Goal: Navigation & Orientation: Find specific page/section

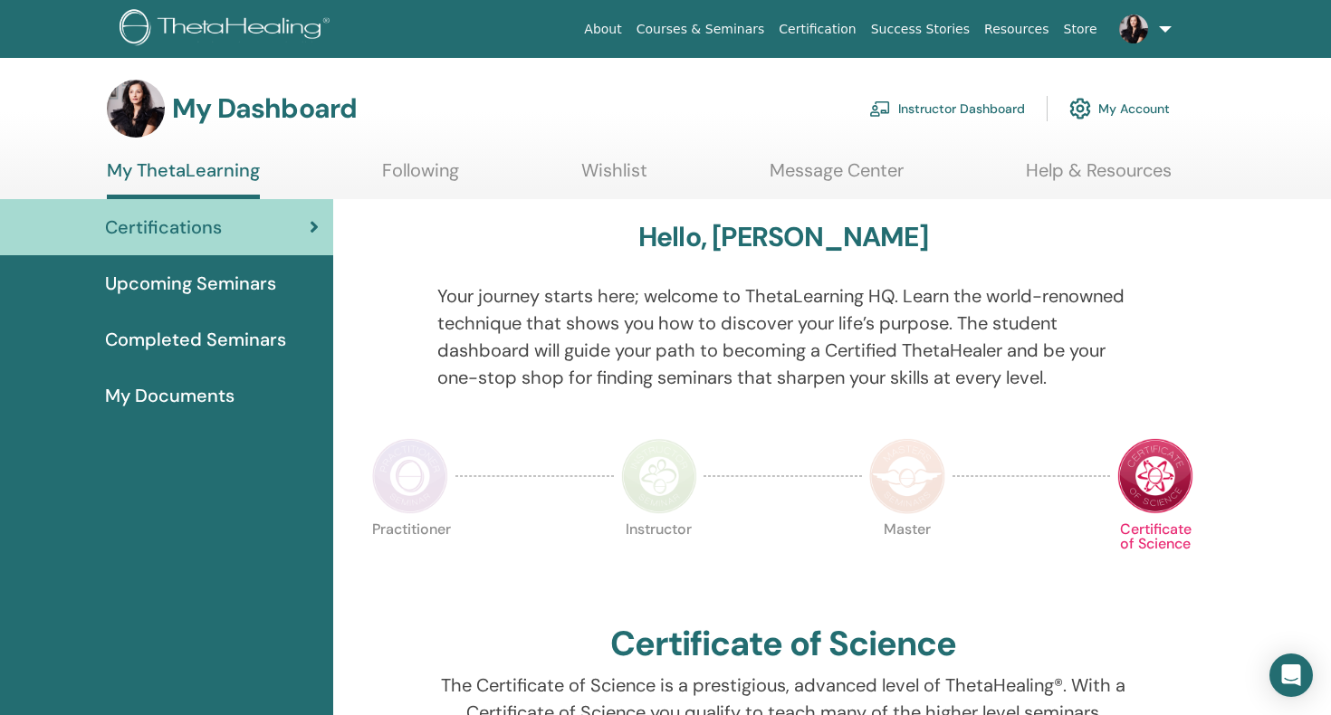
click at [216, 282] on span "Upcoming Seminars" at bounding box center [190, 283] width 171 height 27
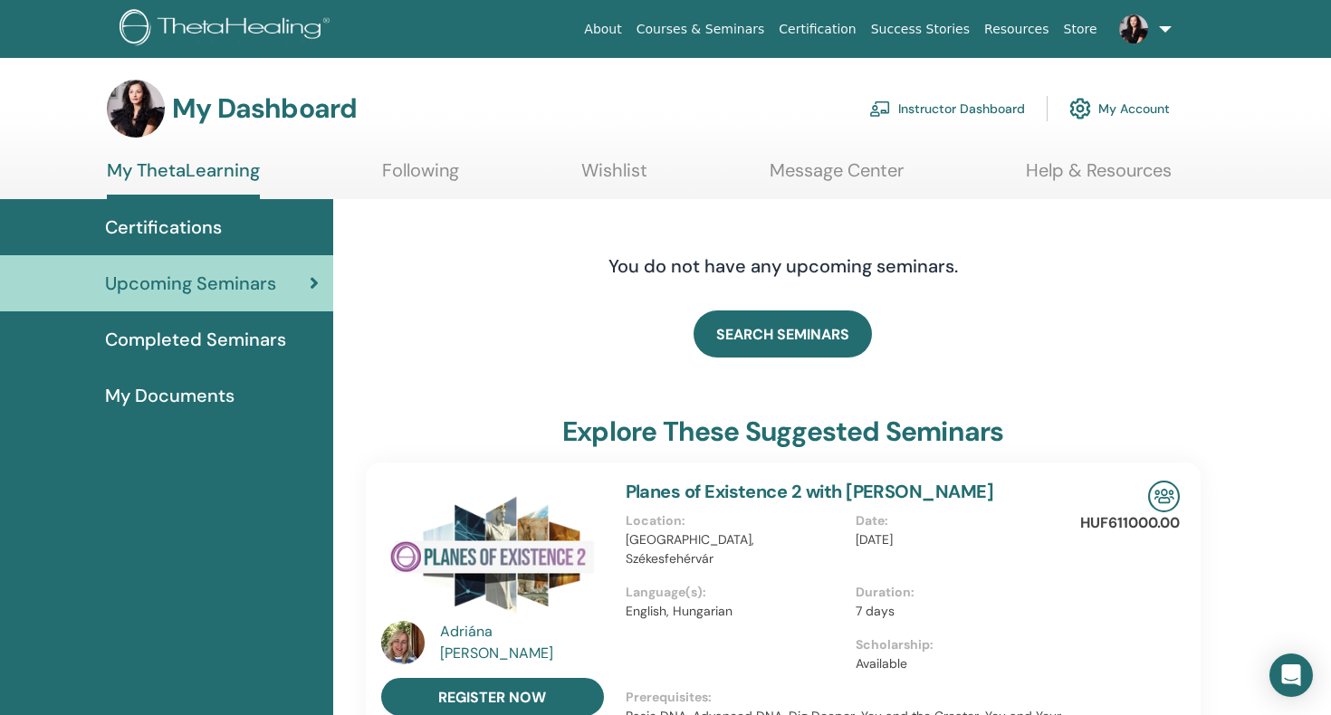
click at [966, 103] on link "Instructor Dashboard" at bounding box center [947, 109] width 156 height 40
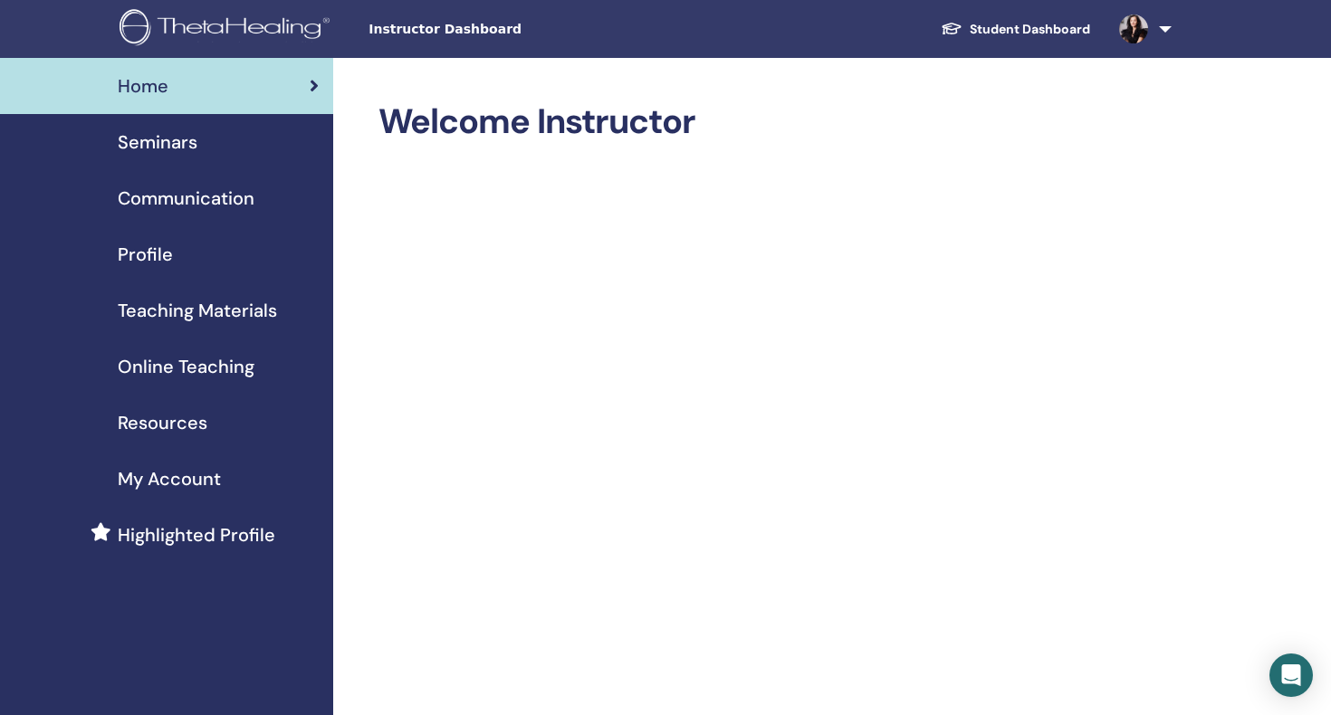
click at [149, 142] on span "Seminars" at bounding box center [158, 142] width 80 height 27
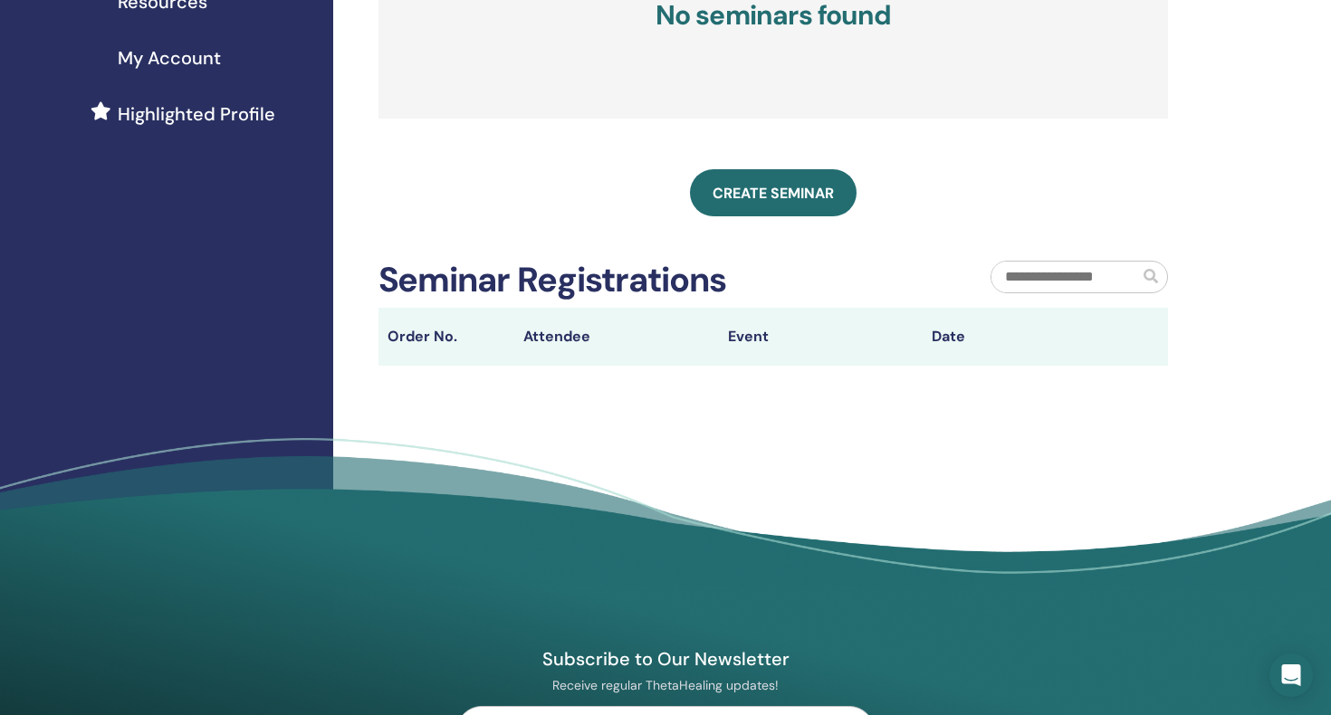
scroll to position [37, 0]
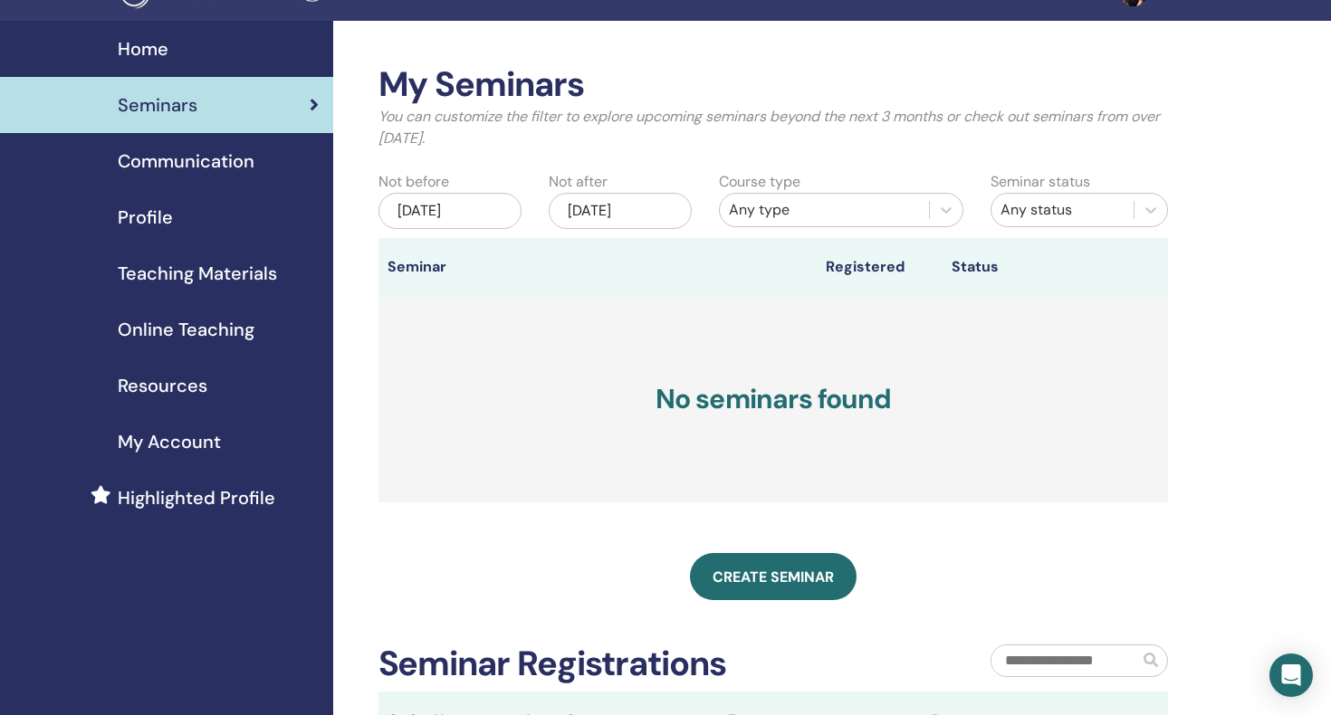
click at [177, 436] on span "My Account" at bounding box center [169, 441] width 103 height 27
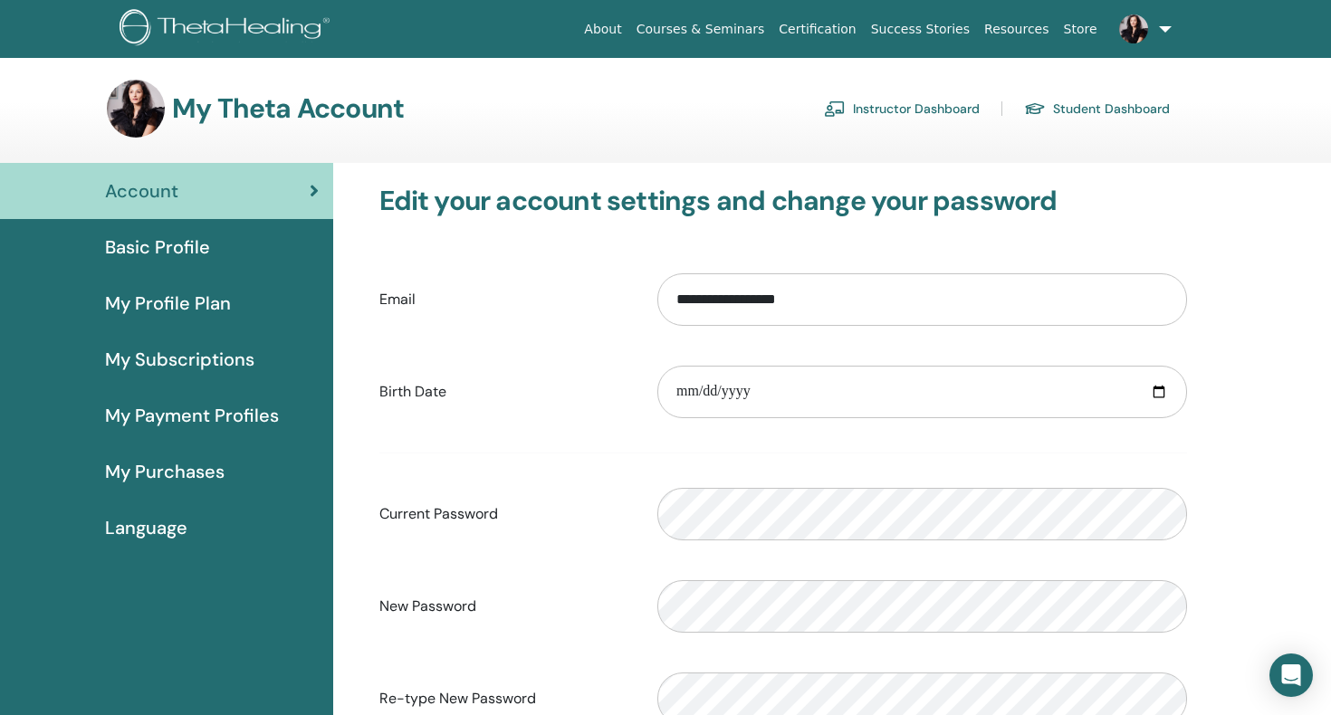
click at [196, 296] on span "My Profile Plan" at bounding box center [168, 303] width 126 height 27
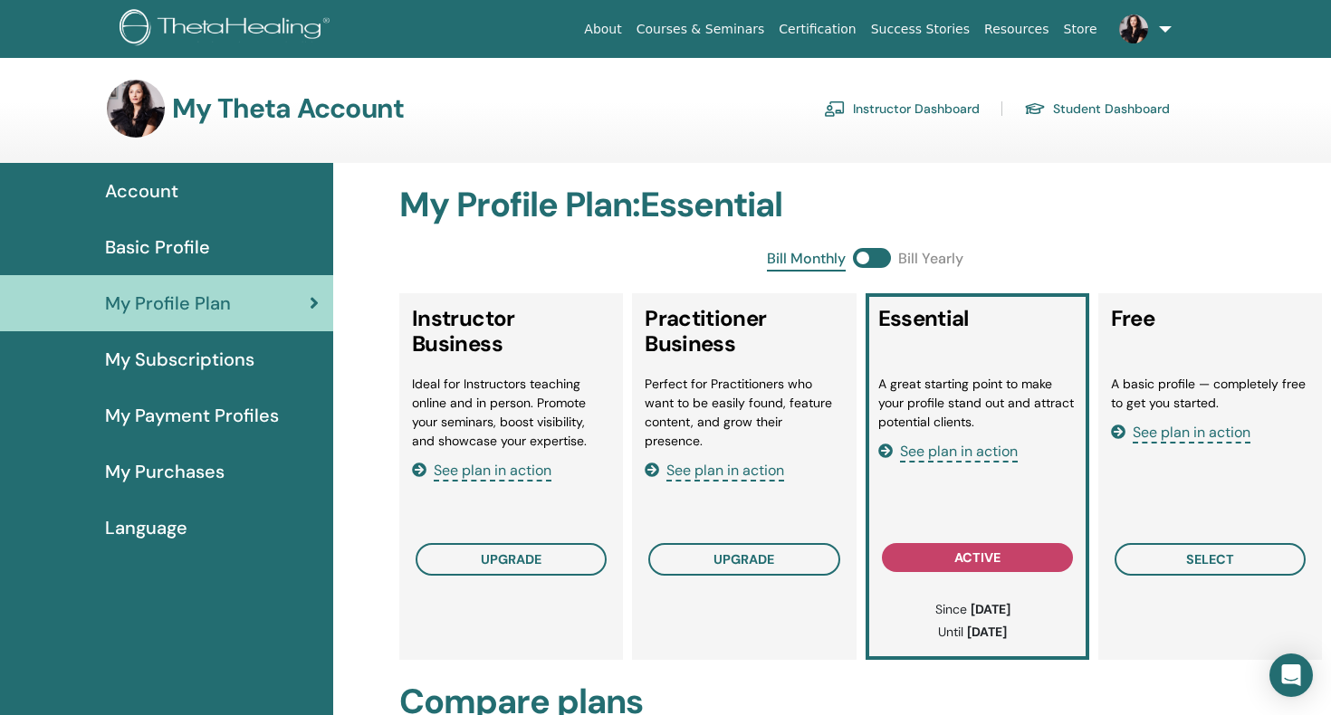
click at [1082, 104] on link "Student Dashboard" at bounding box center [1097, 108] width 146 height 29
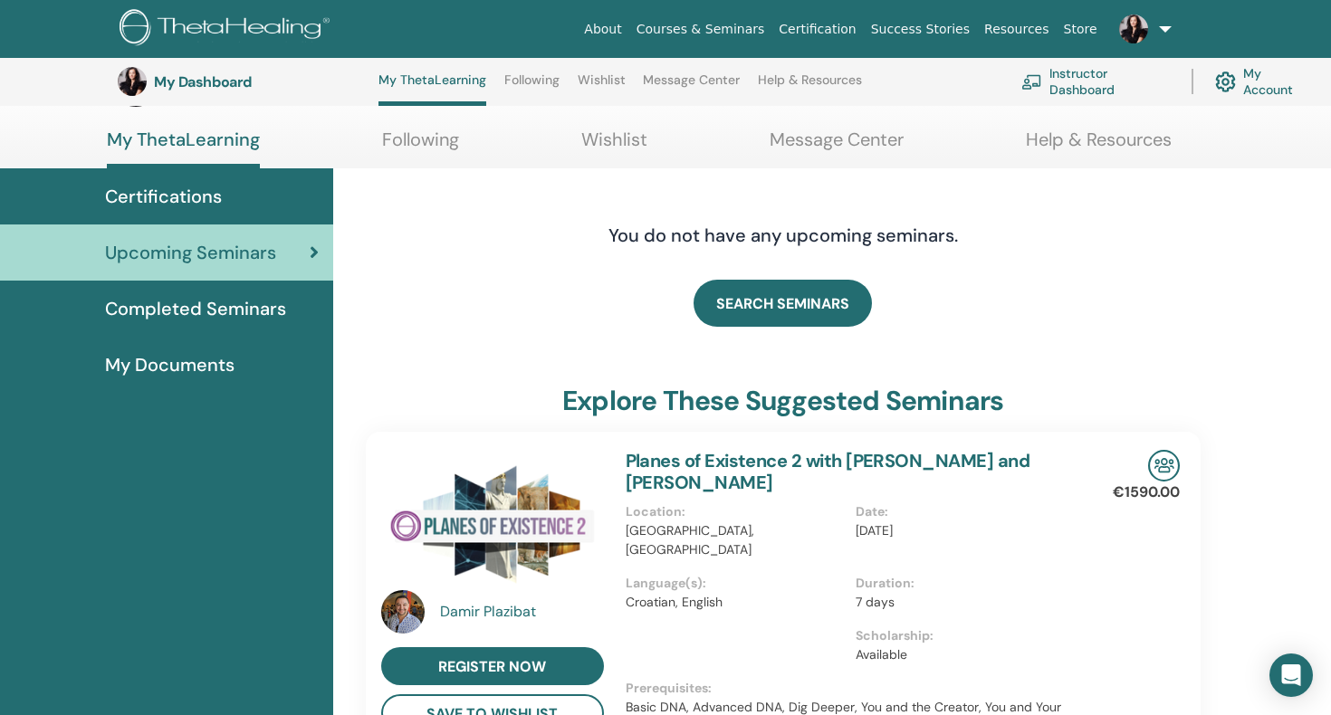
scroll to position [278, 0]
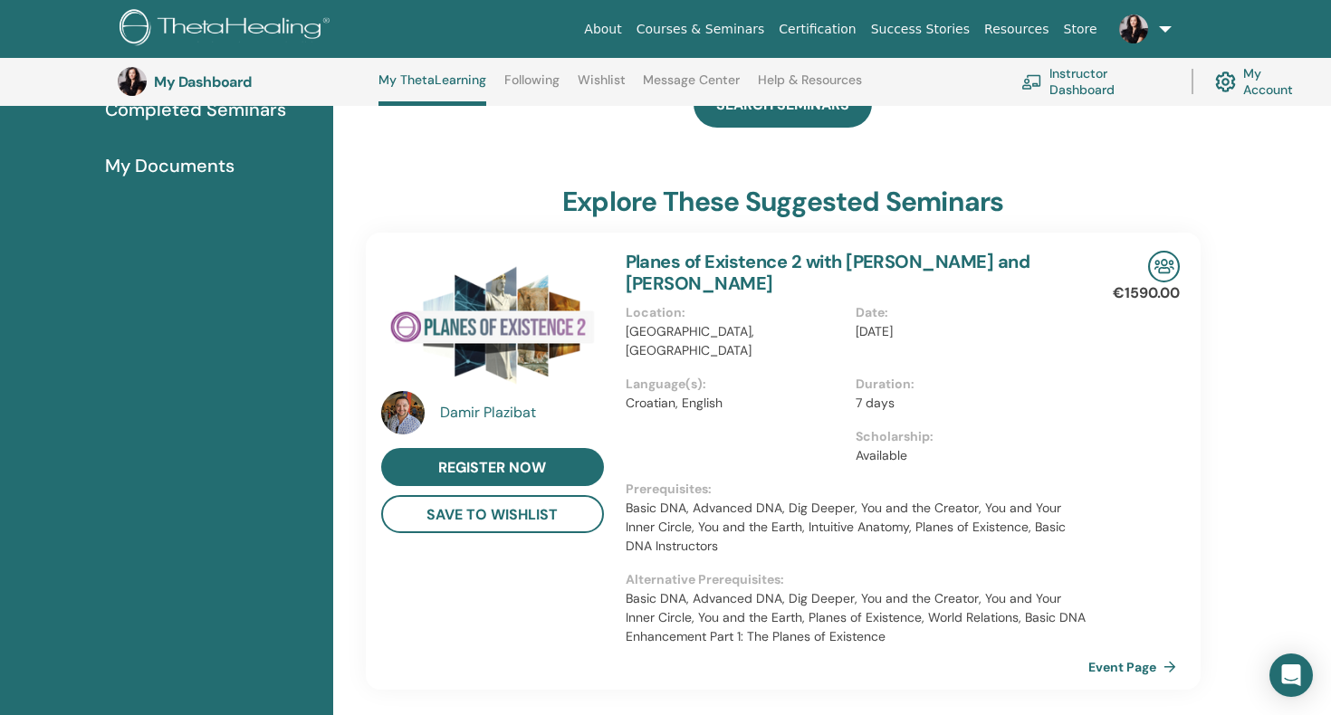
click at [1116, 654] on link "Event Page" at bounding box center [1135, 667] width 95 height 27
